Goal: Check status: Check status

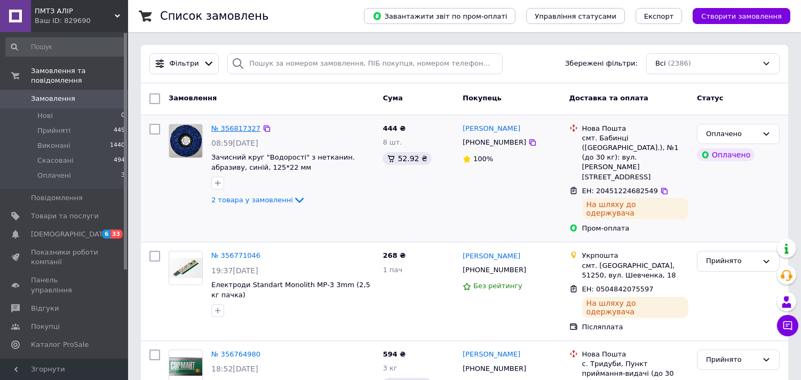
click at [236, 129] on link "№ 356817327" at bounding box center [235, 128] width 49 height 8
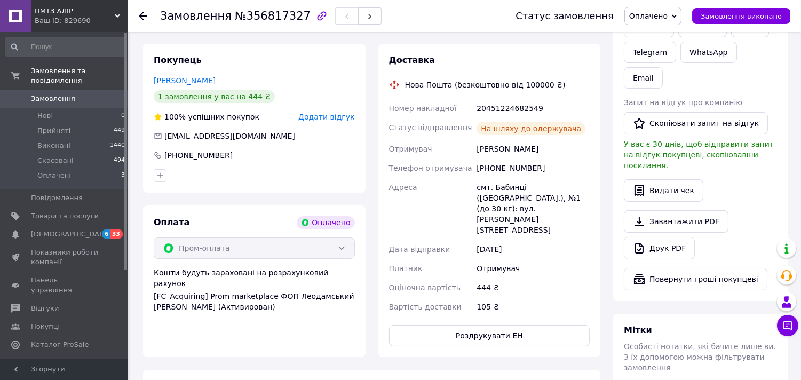
scroll to position [296, 0]
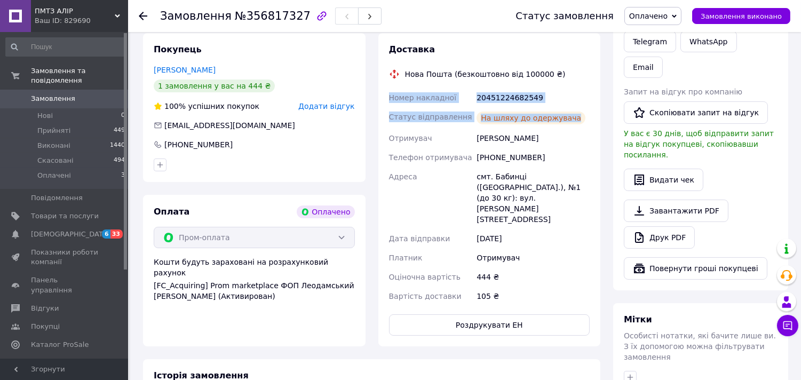
drag, startPoint x: 387, startPoint y: 97, endPoint x: 577, endPoint y: 118, distance: 191.3
click at [577, 118] on div "Номер накладної 20451224682549 Статус відправлення На шляху до одержувача Отрим…" at bounding box center [490, 197] width 206 height 218
copy div "Номер накладної 20451224682549 Статус відправлення На шляху до одержувача"
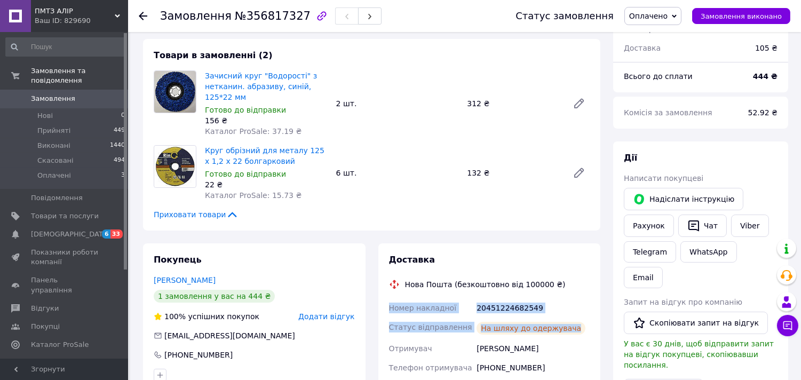
scroll to position [119, 0]
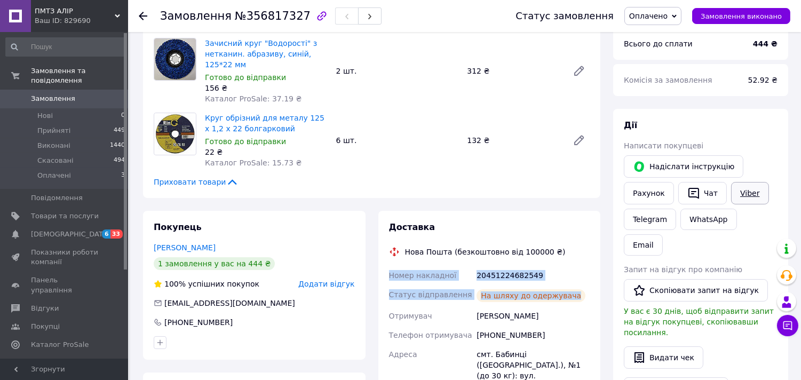
click at [741, 193] on link "Viber" at bounding box center [749, 193] width 37 height 22
click at [49, 94] on span "Замовлення" at bounding box center [53, 99] width 44 height 10
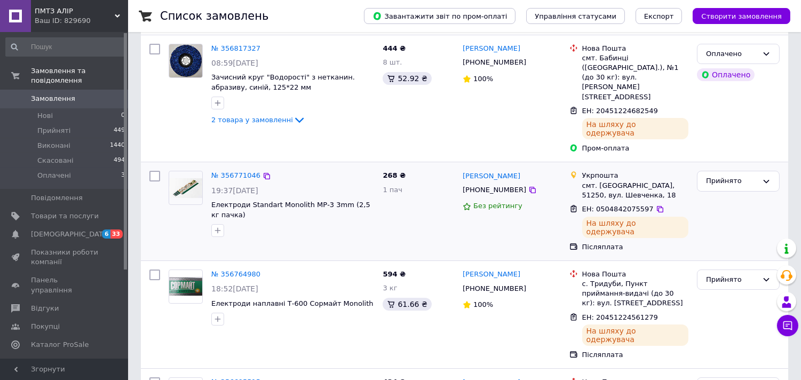
scroll to position [59, 0]
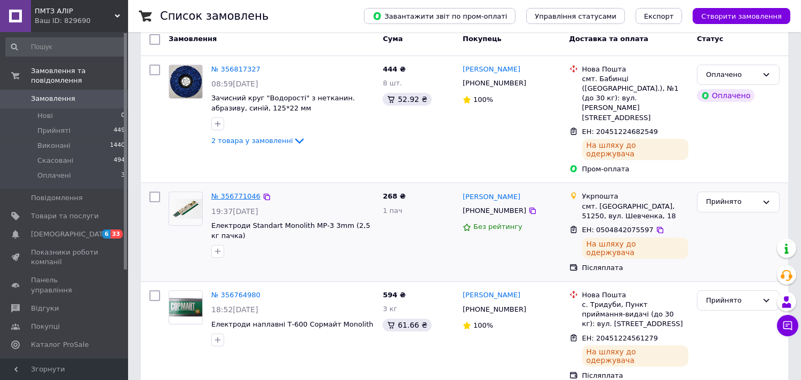
click at [236, 192] on link "№ 356771046" at bounding box center [235, 196] width 49 height 8
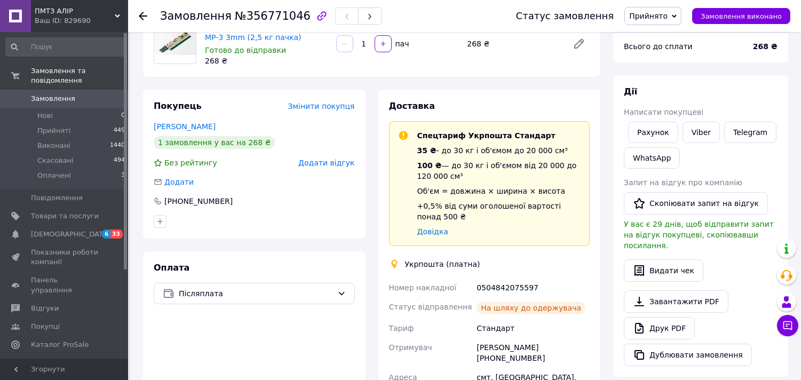
scroll to position [119, 0]
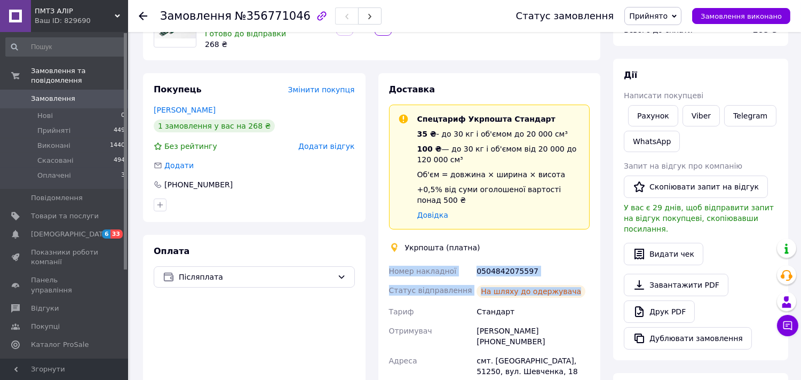
drag, startPoint x: 382, startPoint y: 265, endPoint x: 572, endPoint y: 294, distance: 192.7
click at [572, 294] on div "Доставка Спецтариф Укрпошта Стандарт 35 ₴ - до 30 кг і об'ємом до 20 000 см³ 10…" at bounding box center [490, 300] width 223 height 455
copy div "Номер накладної 0504842075597 Статус відправлення На шляху до одержувача"
click at [702, 123] on link "Viber" at bounding box center [701, 115] width 37 height 21
click at [49, 94] on span "Замовлення" at bounding box center [53, 99] width 44 height 10
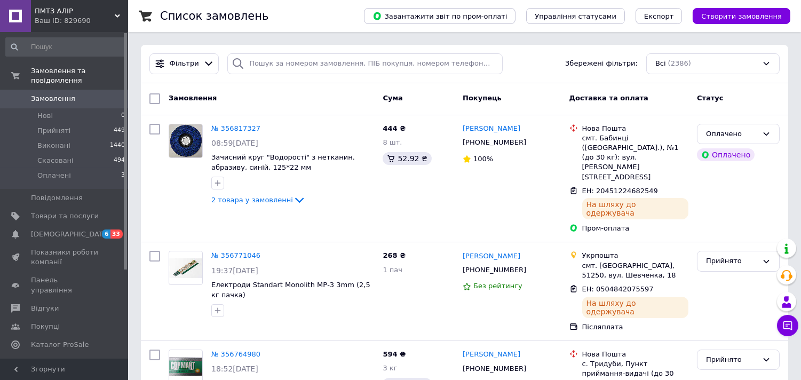
click at [116, 16] on use at bounding box center [117, 15] width 5 height 3
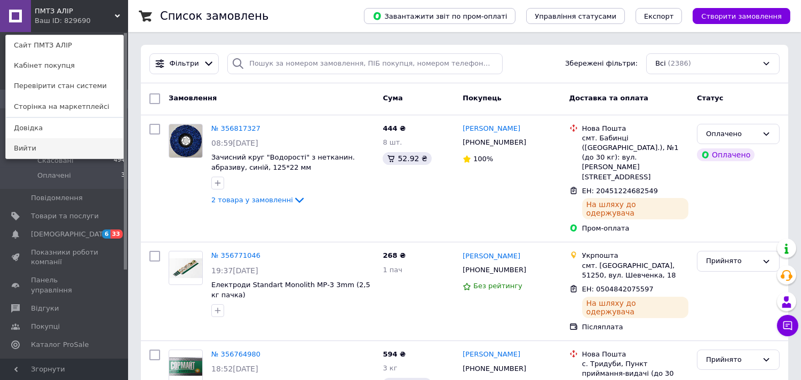
click at [33, 148] on link "Вийти" at bounding box center [64, 148] width 117 height 20
